Goal: Navigation & Orientation: Understand site structure

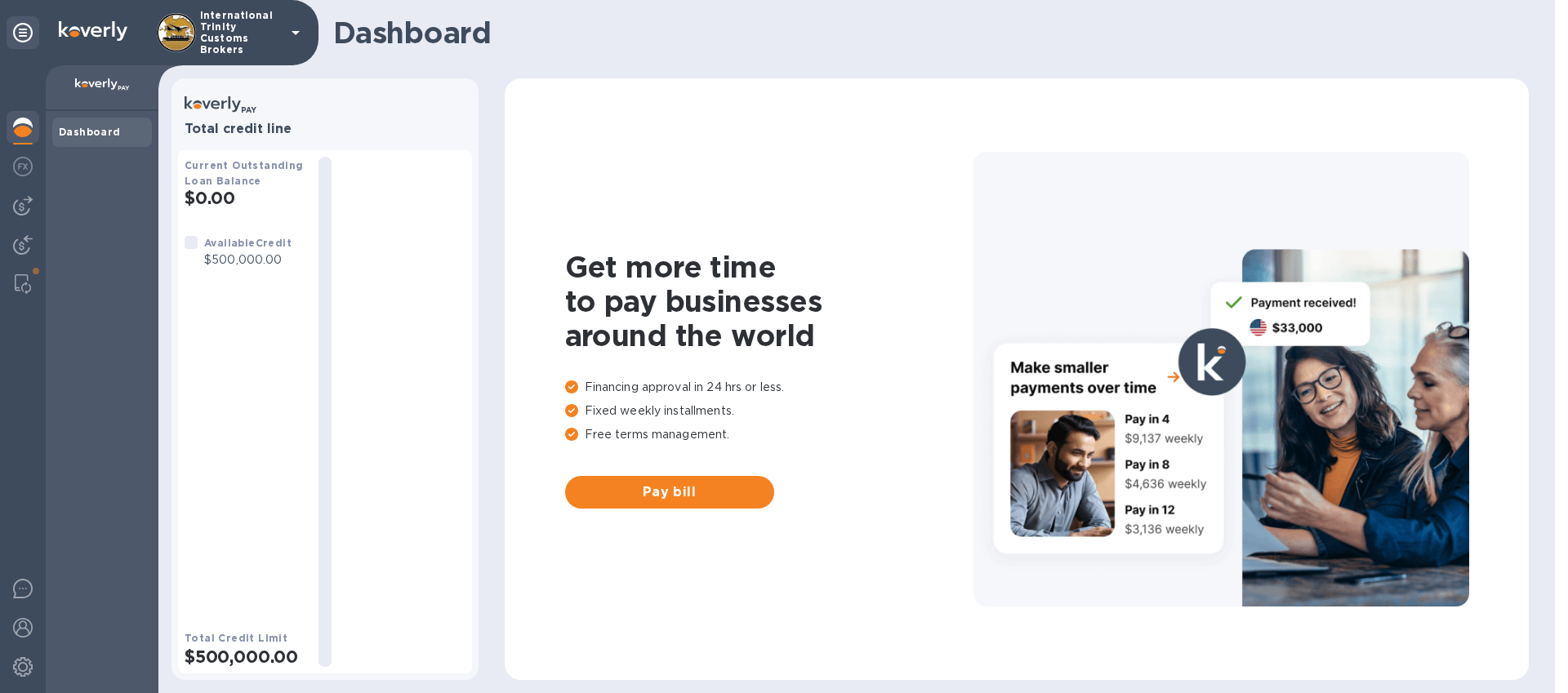
click at [1420, 122] on div "Get more time to pay businesses around the world Financing approval in 24 hrs o…" at bounding box center [1017, 379] width 991 height 570
click at [15, 116] on div at bounding box center [23, 129] width 33 height 36
click at [17, 90] on div at bounding box center [23, 379] width 45 height 628
click at [17, 203] on img at bounding box center [23, 206] width 20 height 20
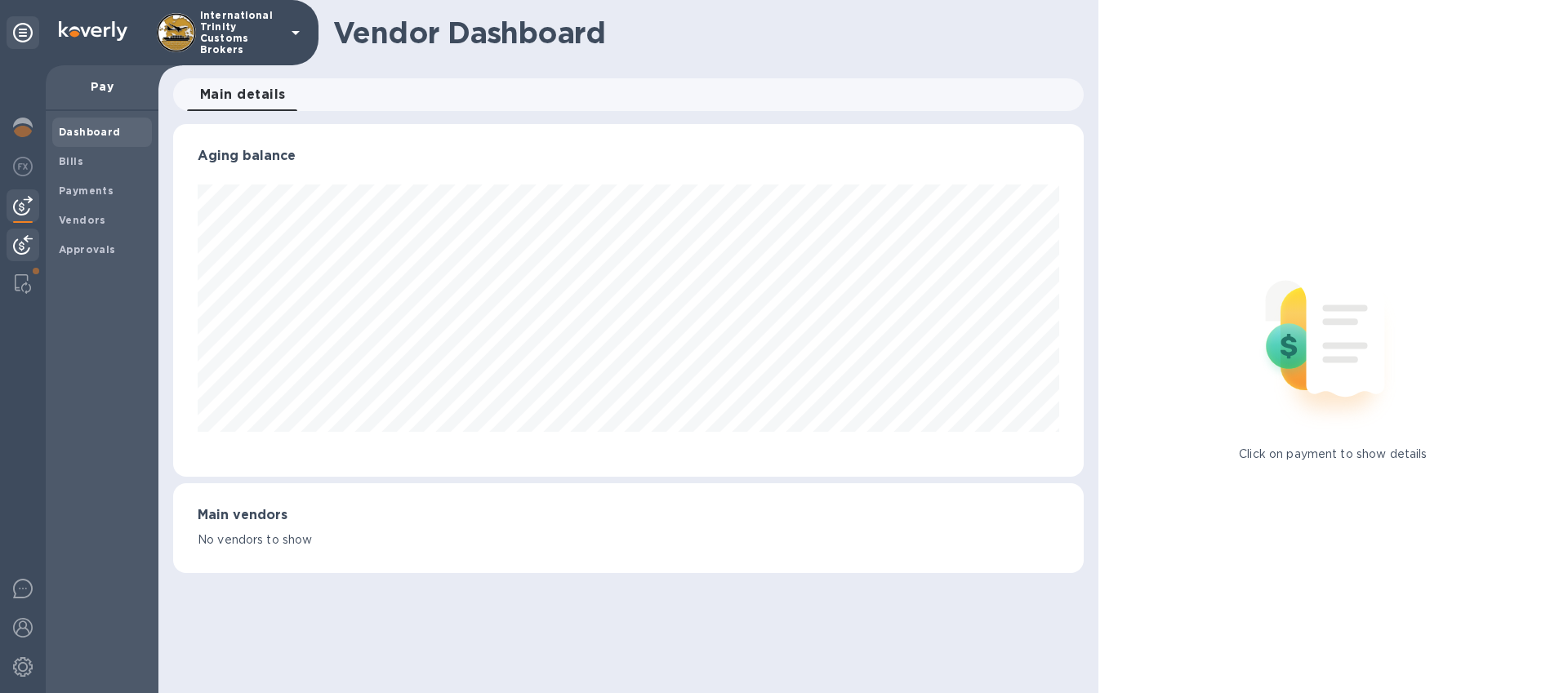
scroll to position [352, 910]
click at [19, 242] on img at bounding box center [23, 245] width 20 height 20
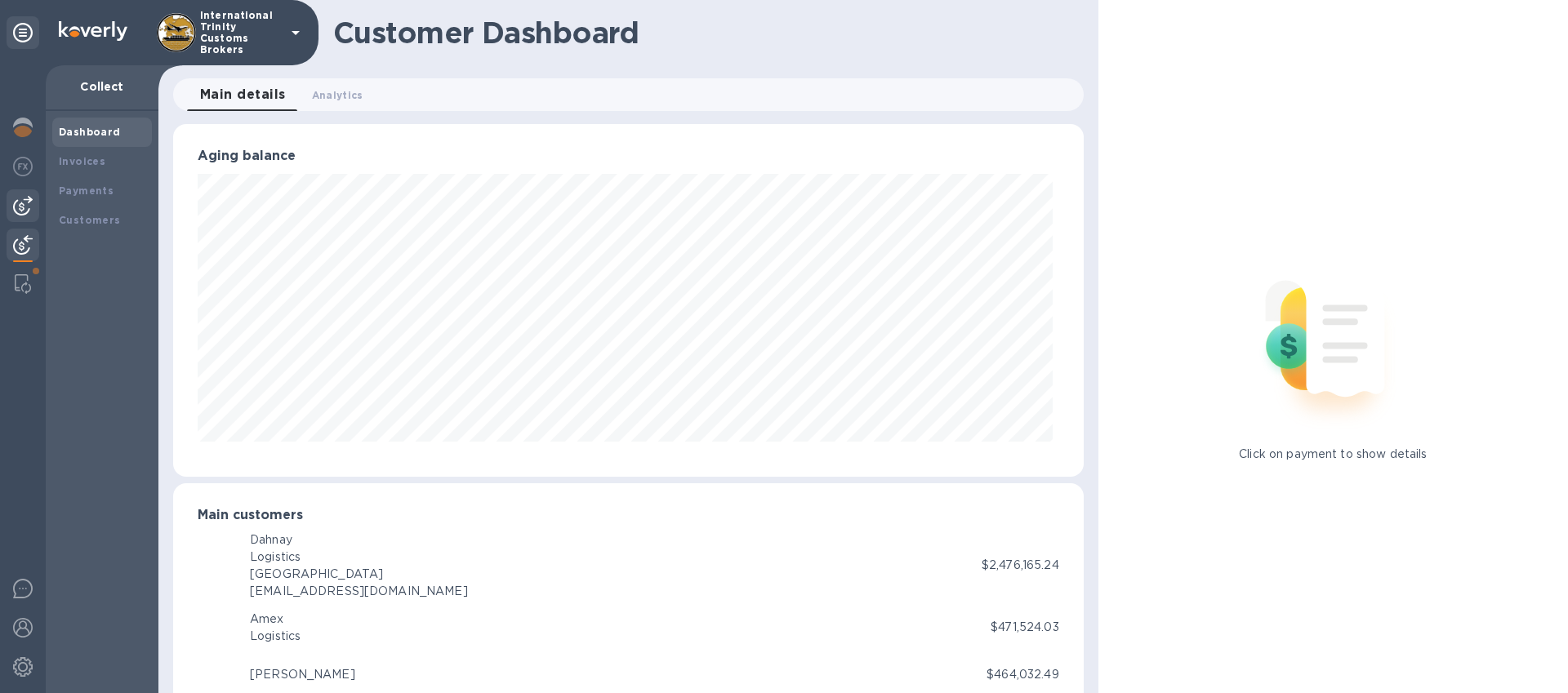
scroll to position [816325, 815960]
click at [17, 209] on img at bounding box center [23, 206] width 20 height 20
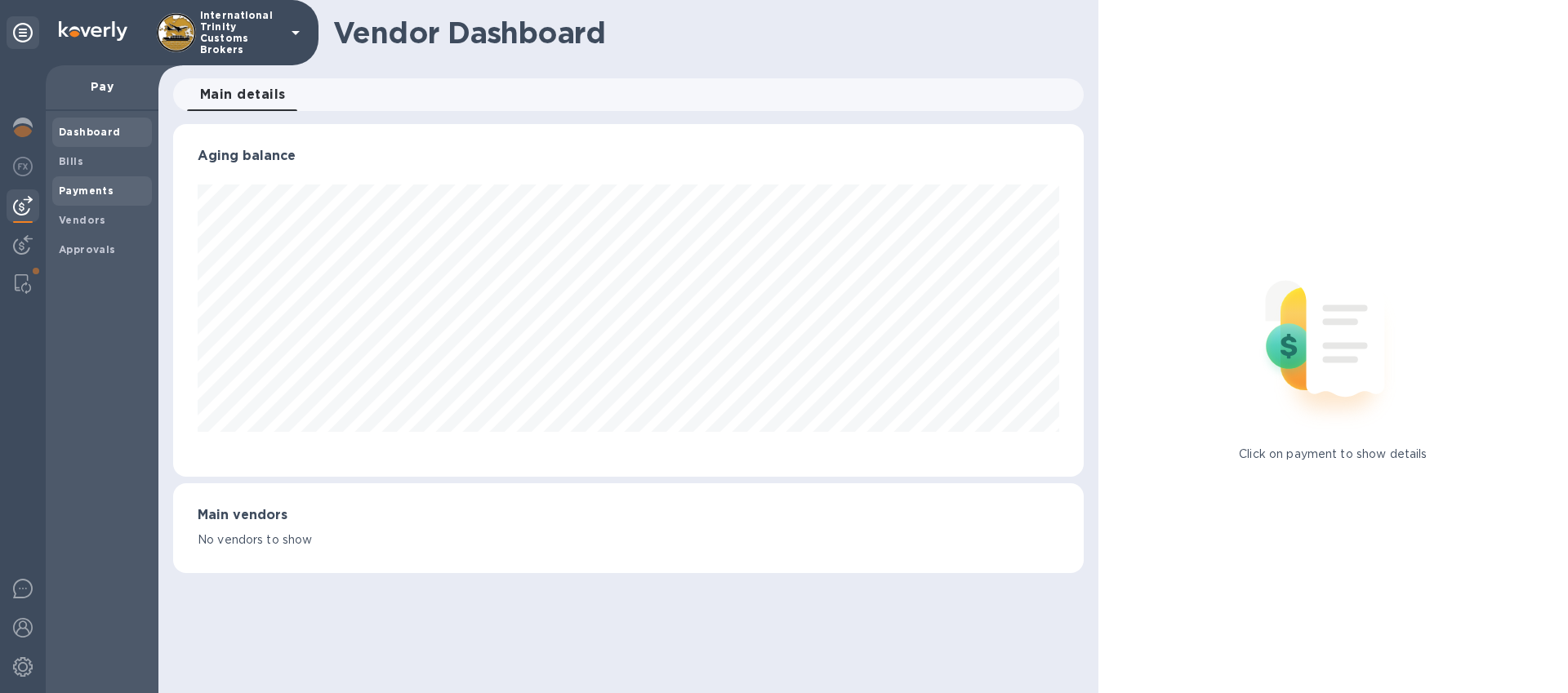
scroll to position [352, 910]
click at [27, 246] on img at bounding box center [23, 245] width 20 height 20
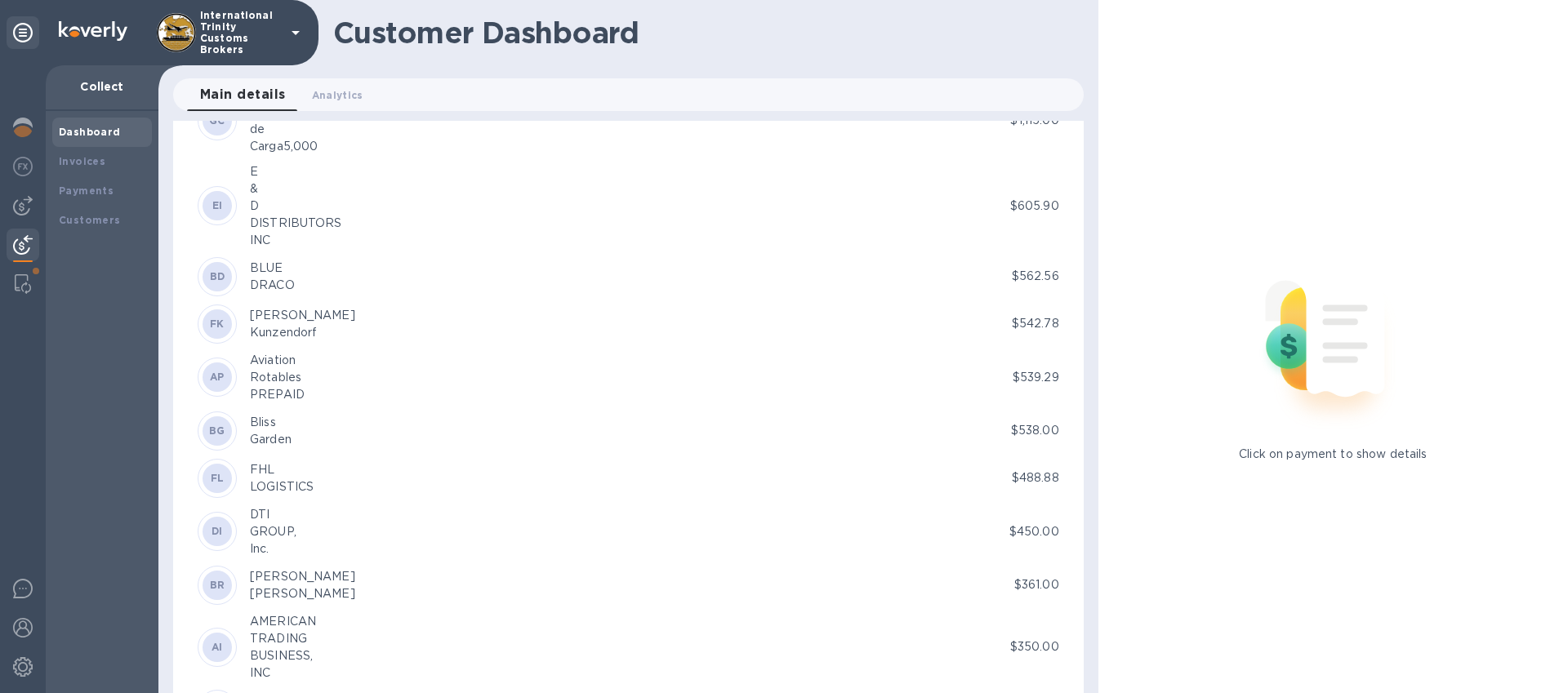
scroll to position [3163, 0]
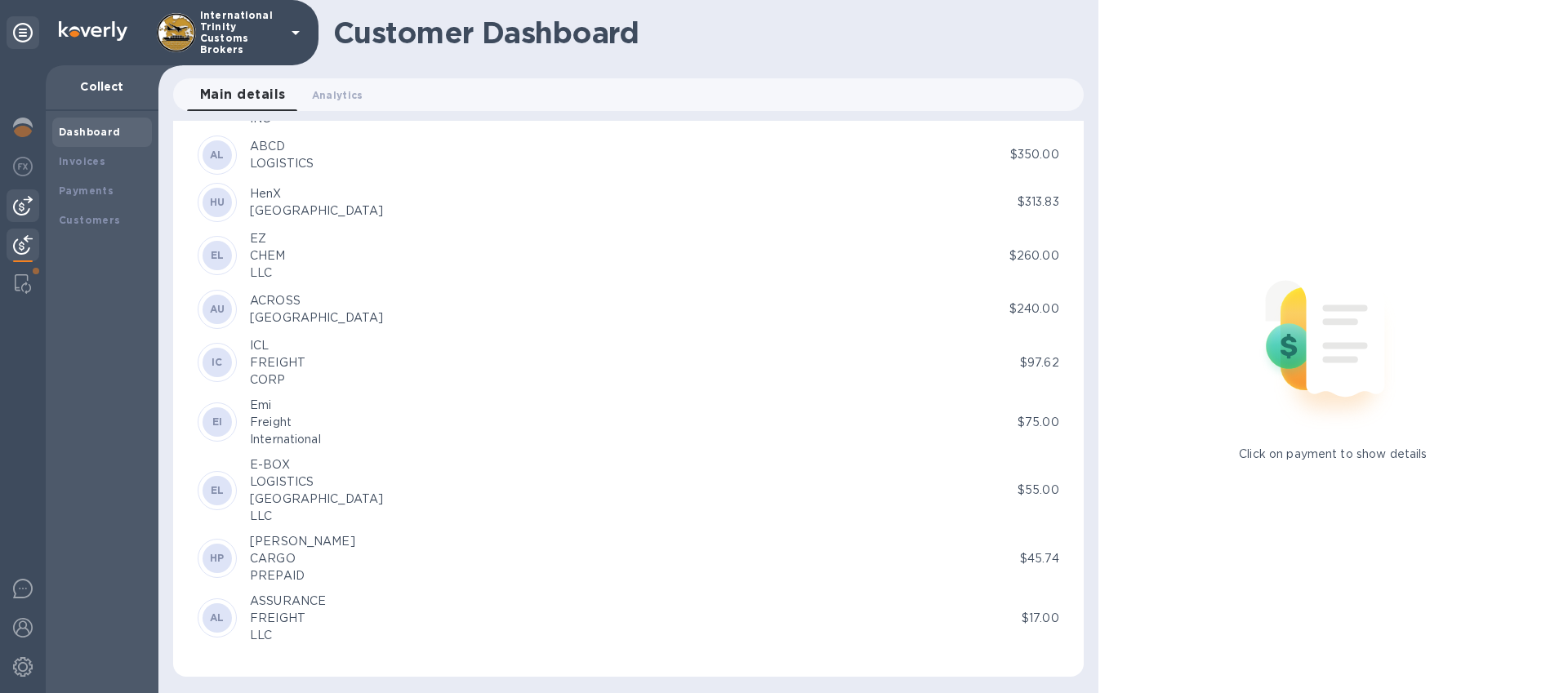
click at [18, 216] on div at bounding box center [23, 205] width 33 height 33
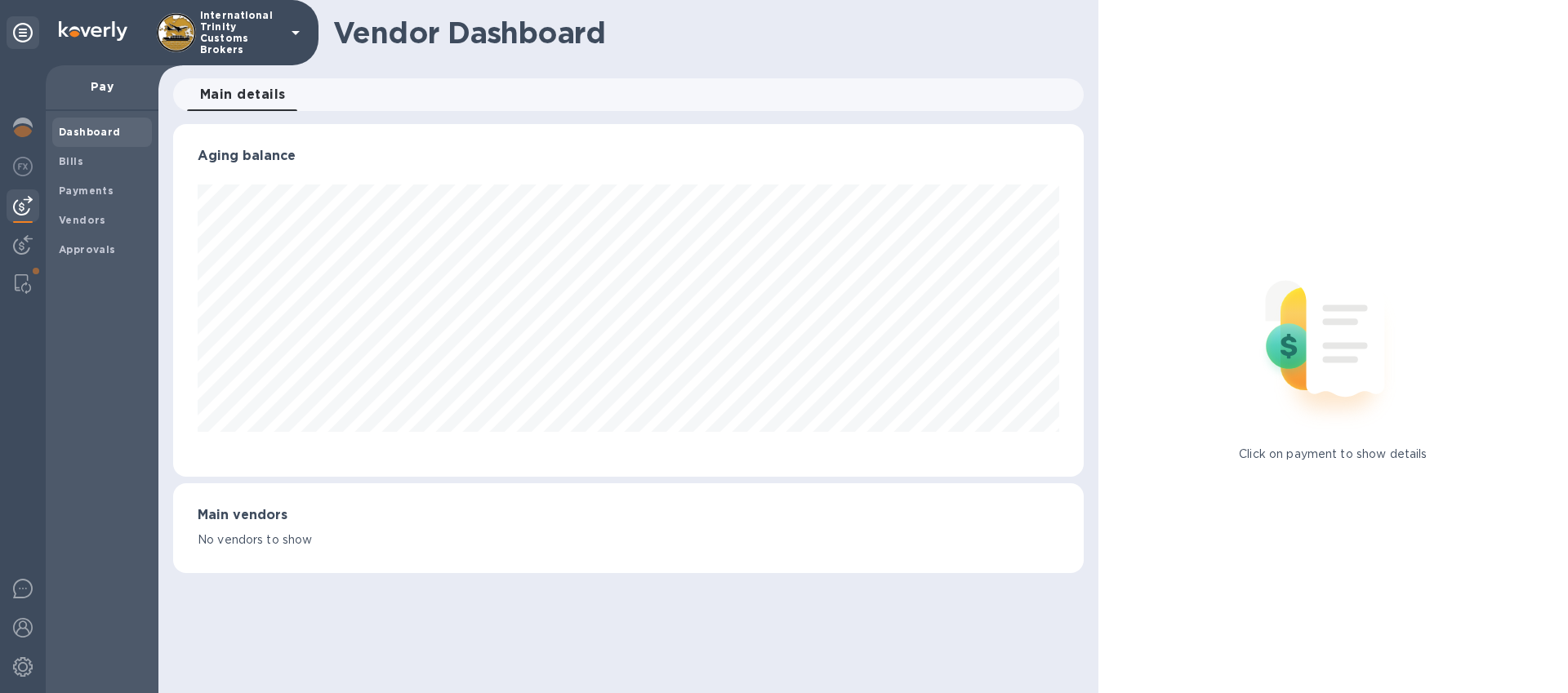
scroll to position [352, 910]
click at [13, 247] on img at bounding box center [23, 245] width 20 height 20
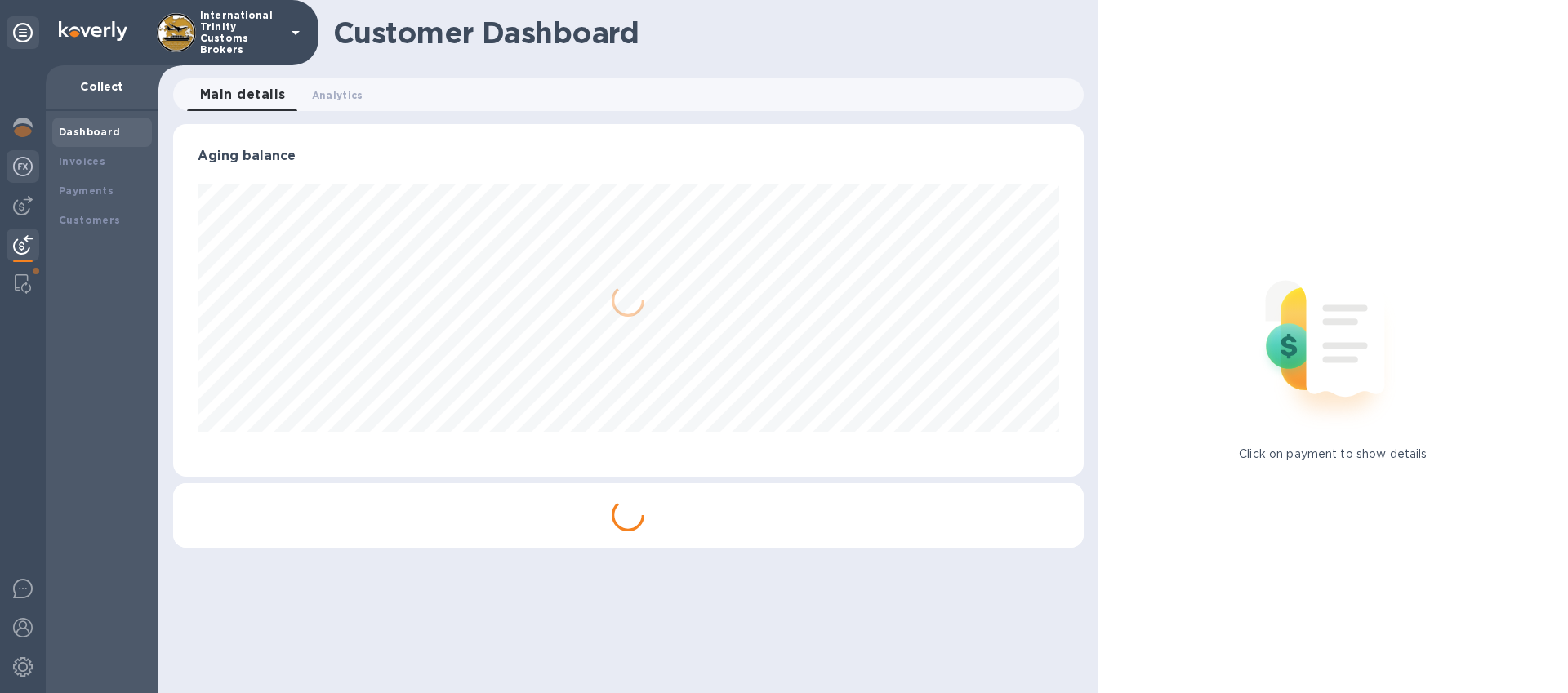
scroll to position [816325, 815960]
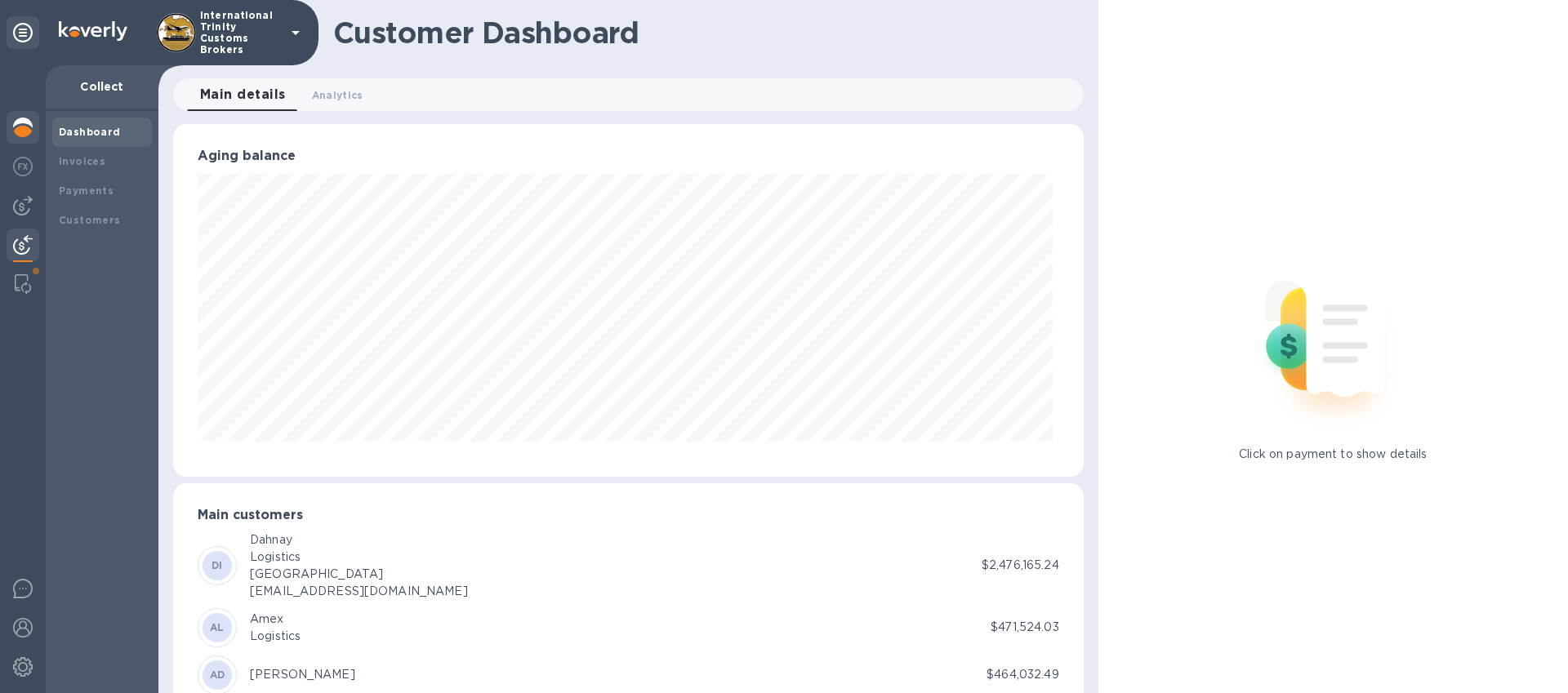
click at [21, 135] on img at bounding box center [23, 127] width 20 height 20
